Goal: Check status: Check status

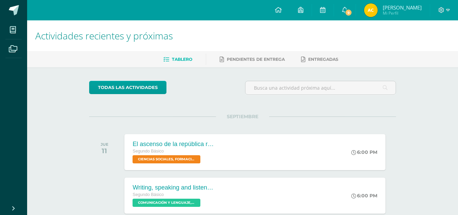
click at [378, 7] on img at bounding box center [371, 10] width 14 height 14
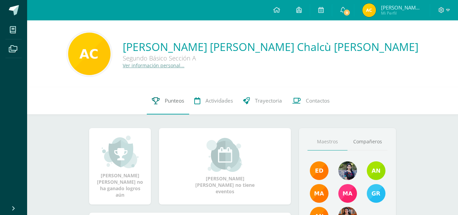
click at [177, 100] on span "Punteos" at bounding box center [174, 100] width 19 height 7
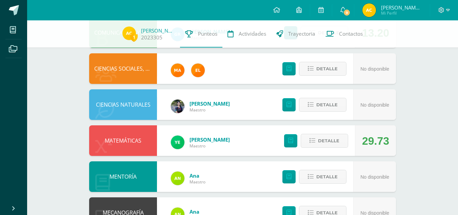
scroll to position [306, 0]
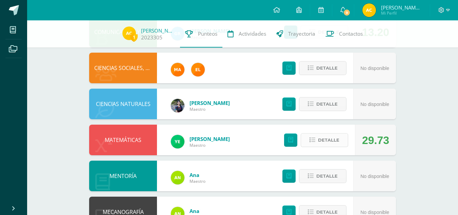
click at [322, 135] on span "Detalle" at bounding box center [328, 140] width 21 height 13
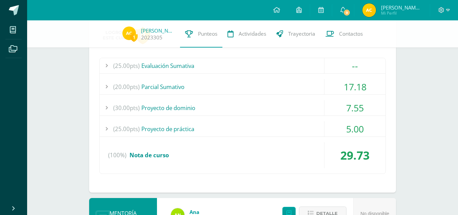
scroll to position [442, 0]
click at [342, 85] on div "17.18" at bounding box center [355, 86] width 61 height 15
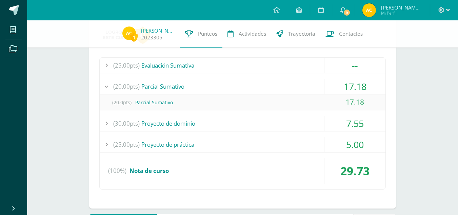
click at [342, 85] on div "17.18" at bounding box center [355, 86] width 61 height 15
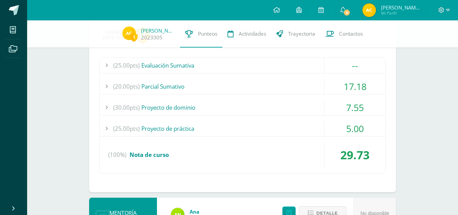
click at [341, 109] on div "7.55" at bounding box center [355, 107] width 61 height 15
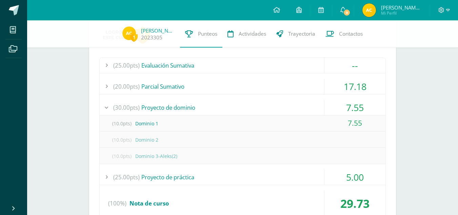
click at [341, 109] on div "7.55" at bounding box center [355, 107] width 61 height 15
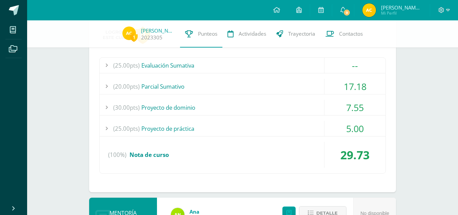
click at [344, 133] on div "5.00" at bounding box center [355, 128] width 61 height 15
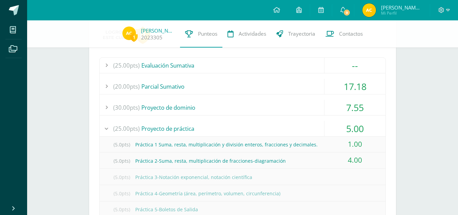
click at [344, 133] on div "5.00" at bounding box center [355, 128] width 61 height 15
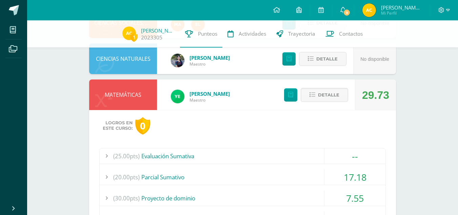
scroll to position [351, 0]
click at [332, 98] on span "Detalle" at bounding box center [328, 95] width 21 height 13
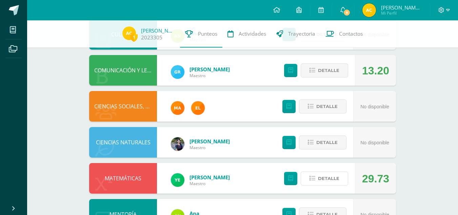
scroll to position [268, 0]
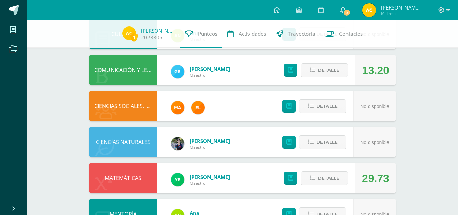
click at [440, 15] on div at bounding box center [444, 10] width 28 height 20
click at [442, 9] on icon at bounding box center [442, 10] width 6 height 6
click at [425, 48] on span "Cerrar sesión" at bounding box center [426, 46] width 31 height 6
